Goal: Task Accomplishment & Management: Use online tool/utility

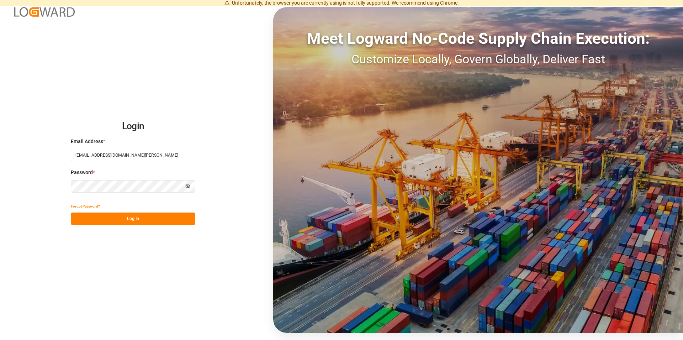
click at [130, 217] on button "Log In" at bounding box center [133, 218] width 124 height 12
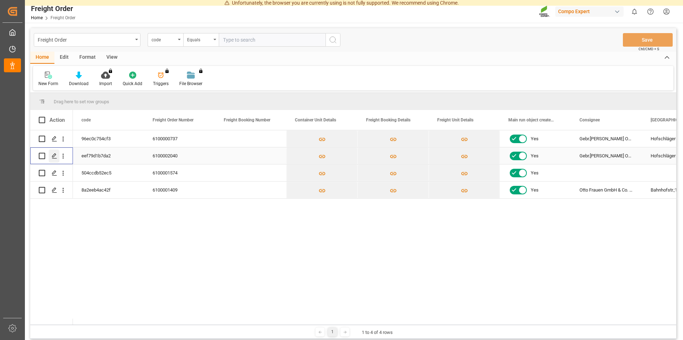
click at [54, 156] on icon "Press SPACE to select this row." at bounding box center [55, 156] width 6 height 6
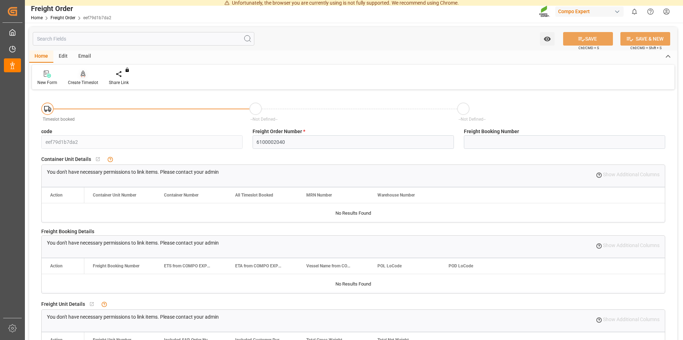
click at [84, 76] on icon at bounding box center [83, 73] width 5 height 6
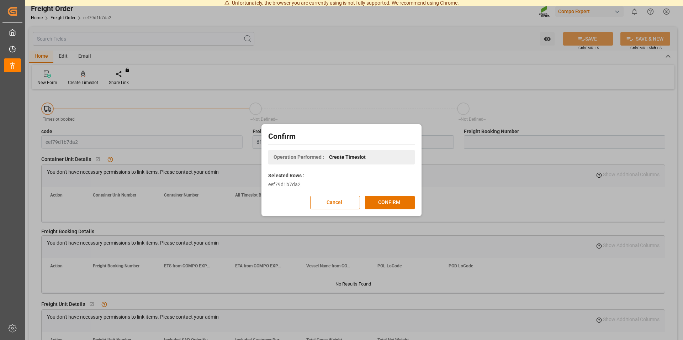
click at [423, 199] on div "Confirm Operation Performed : Create Timeslot Selected Rows : eef79d1b7da2 Canc…" at bounding box center [341, 170] width 683 height 340
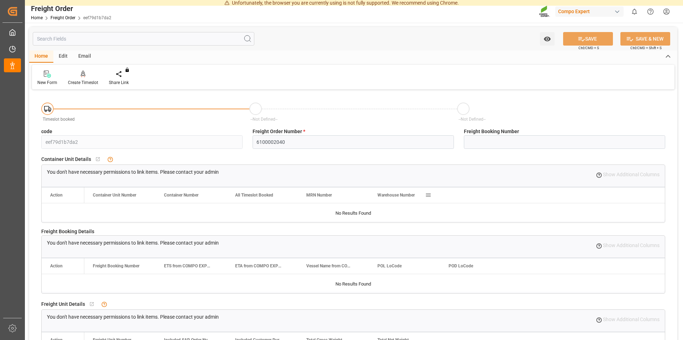
click at [395, 196] on span "Warehouse Number" at bounding box center [395, 194] width 37 height 5
click at [83, 79] on div "Create Timeslot" at bounding box center [83, 78] width 41 height 16
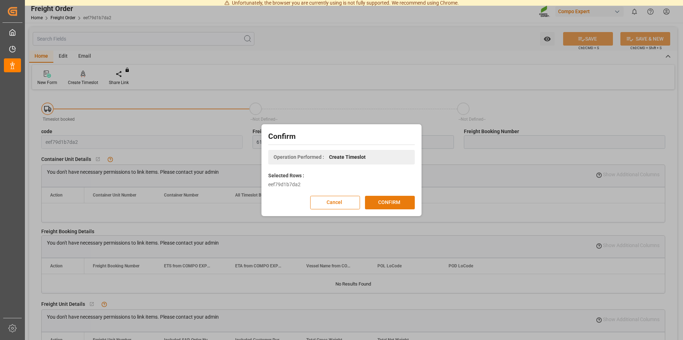
click at [398, 199] on button "CONFIRM" at bounding box center [390, 203] width 50 height 14
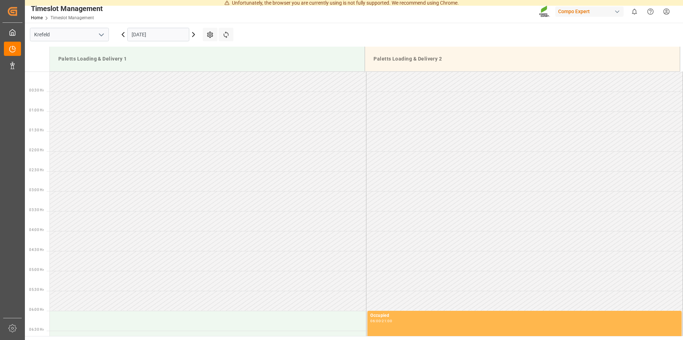
scroll to position [593, 0]
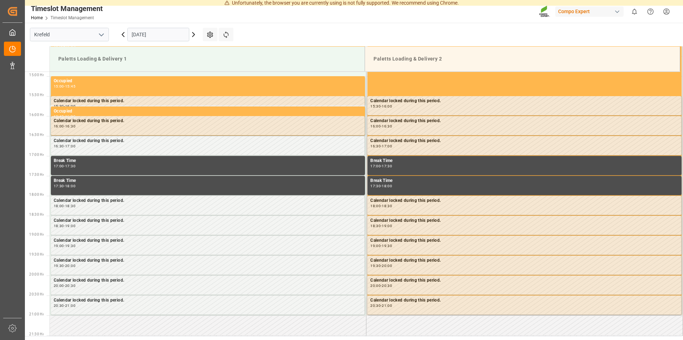
click at [195, 36] on icon at bounding box center [193, 34] width 9 height 9
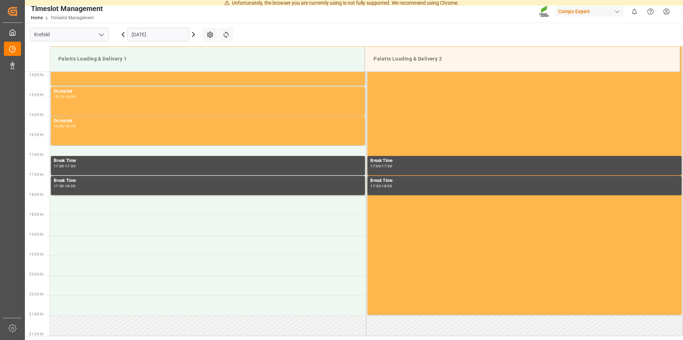
click at [195, 37] on icon at bounding box center [193, 34] width 9 height 9
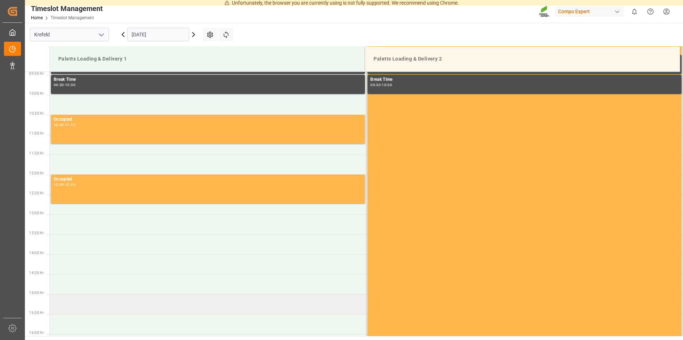
scroll to position [303, 0]
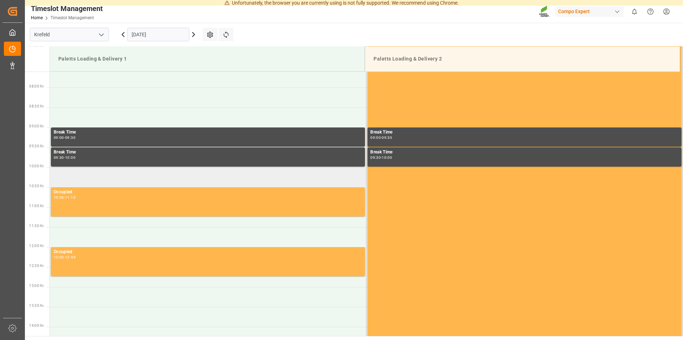
click at [131, 176] on td at bounding box center [208, 177] width 316 height 20
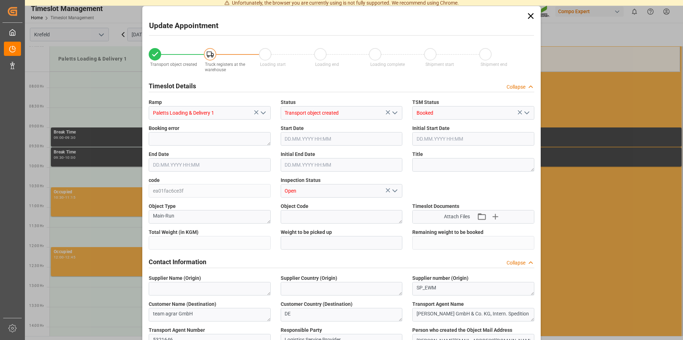
type input "18.09.2025 10:00"
type input "18.09.2025 10:30"
type input "23288"
type input "0"
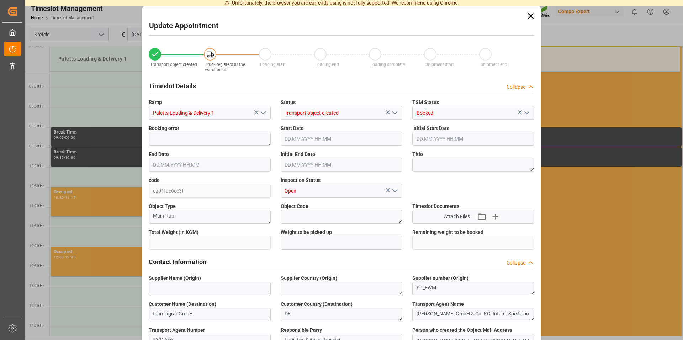
type input "12.09.2025 13:52"
type input "16.09.2025 14:15"
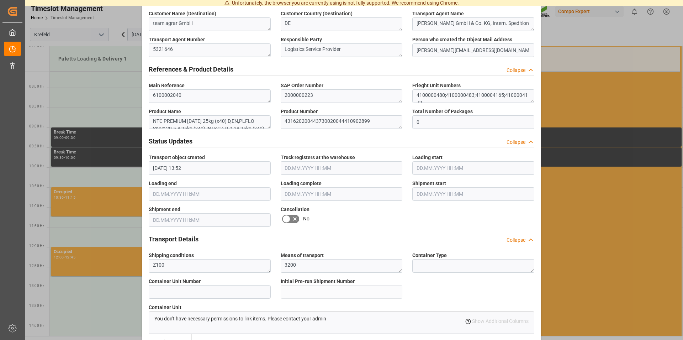
scroll to position [580, 0]
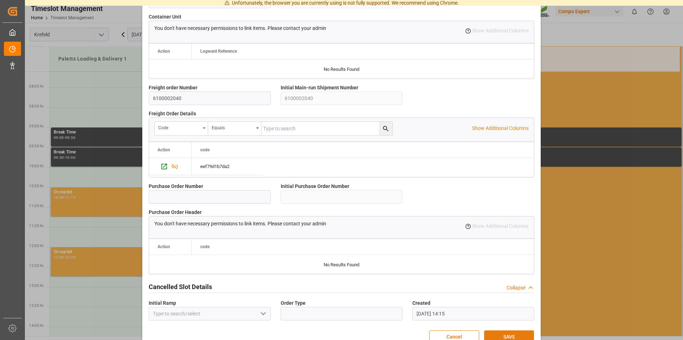
click at [502, 335] on button "SAVE" at bounding box center [509, 337] width 50 height 14
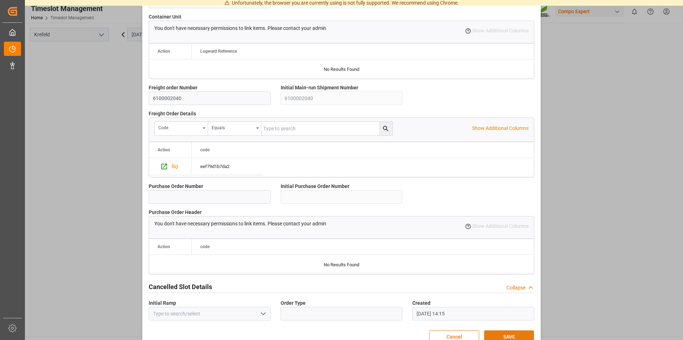
click at [491, 330] on button "SAVE" at bounding box center [509, 337] width 50 height 14
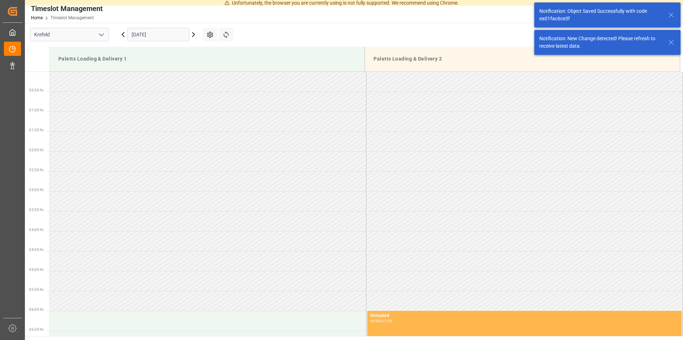
scroll to position [354, 0]
